Goal: Task Accomplishment & Management: Complete application form

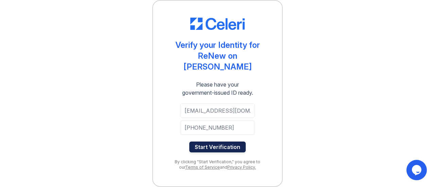
click at [212, 145] on button "Start Verification" at bounding box center [217, 147] width 56 height 11
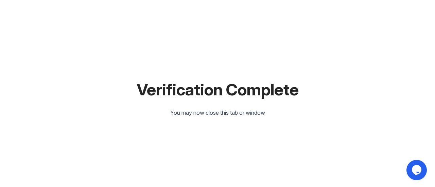
click at [145, 28] on div "Verification Complete You may now close this tab or window" at bounding box center [217, 93] width 413 height 187
